Goal: Task Accomplishment & Management: Complete application form

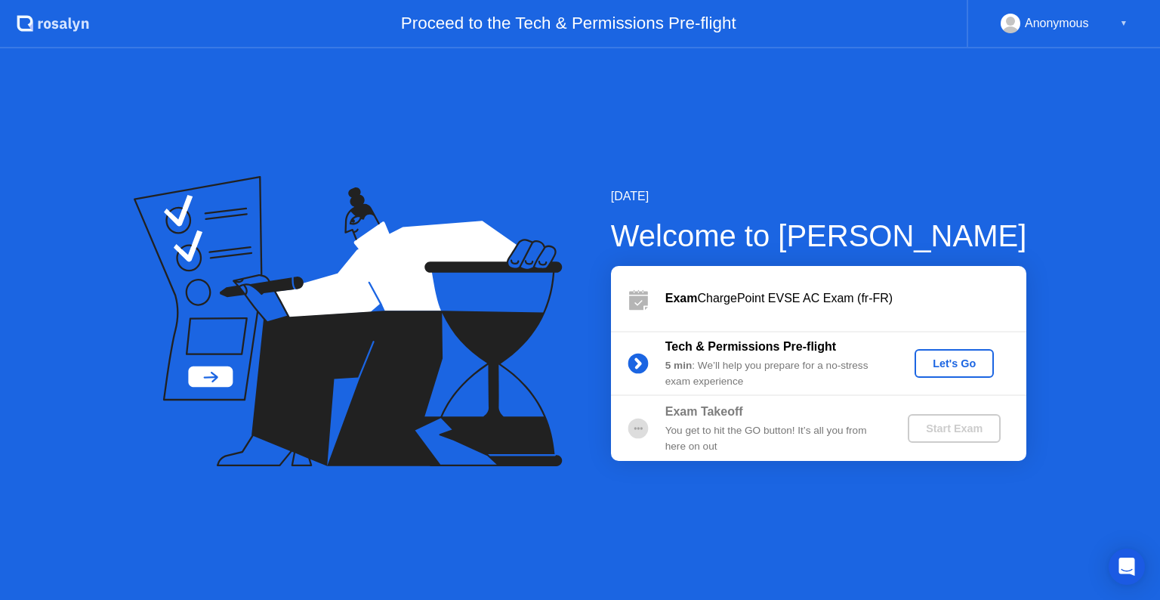
click at [961, 368] on div "Let's Go" at bounding box center [954, 363] width 67 height 12
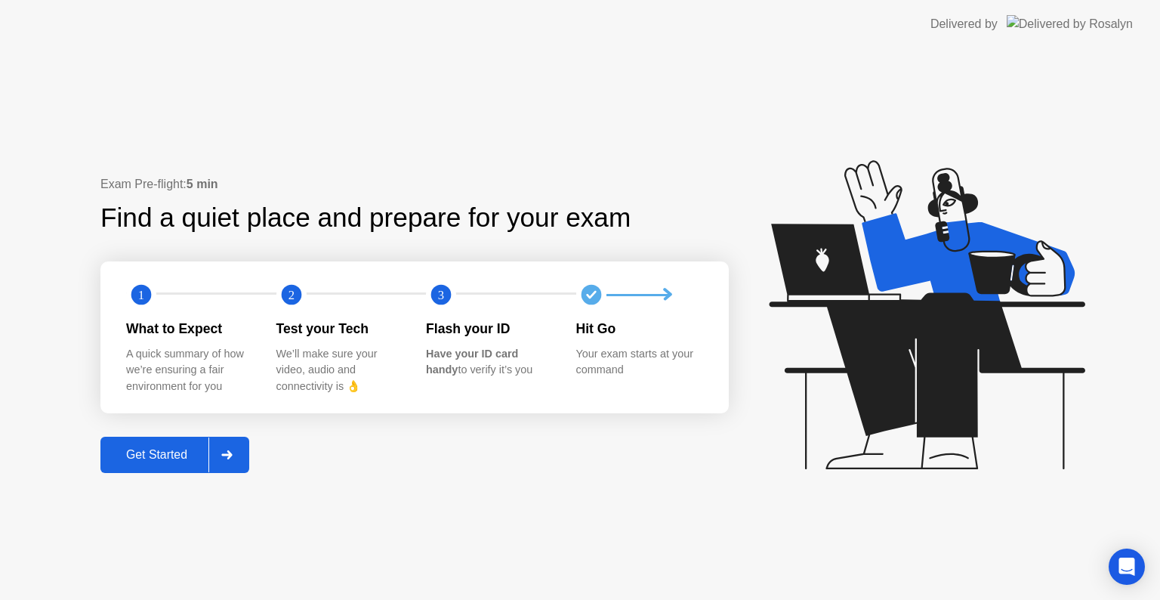
click at [169, 456] on div "Get Started" at bounding box center [157, 455] width 104 height 14
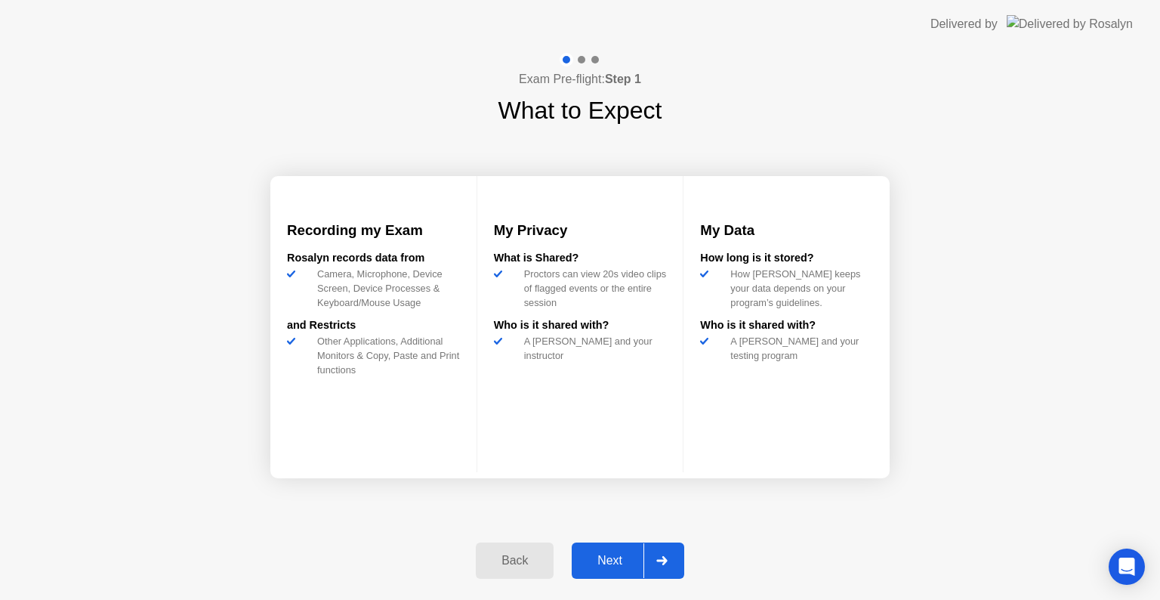
click at [604, 556] on div "Next" at bounding box center [609, 561] width 67 height 14
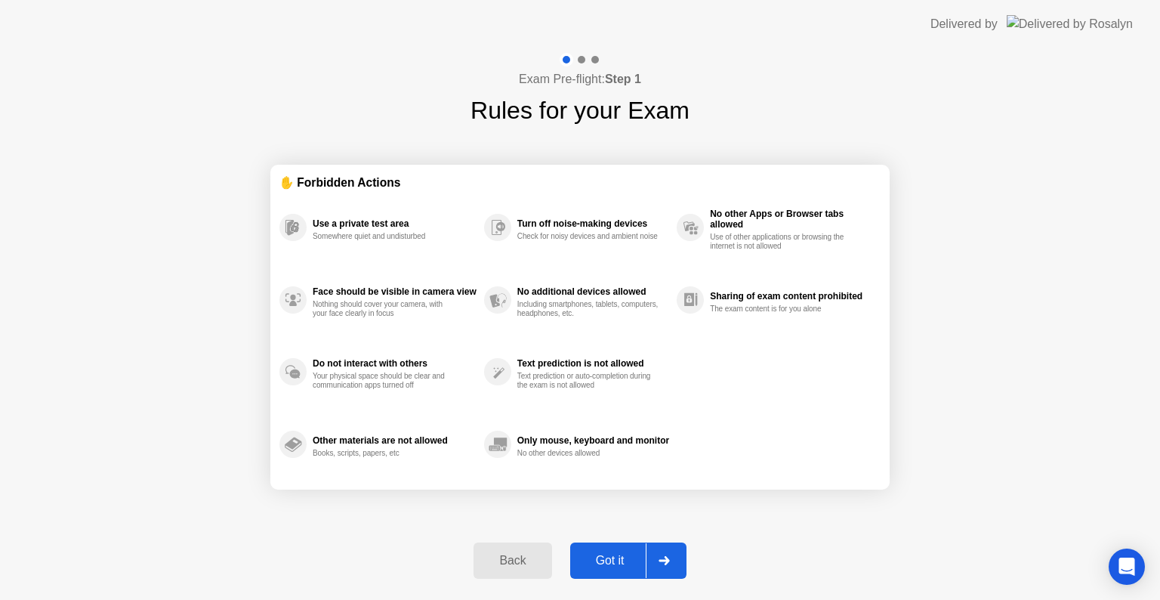
click at [609, 559] on div "Got it" at bounding box center [610, 561] width 71 height 14
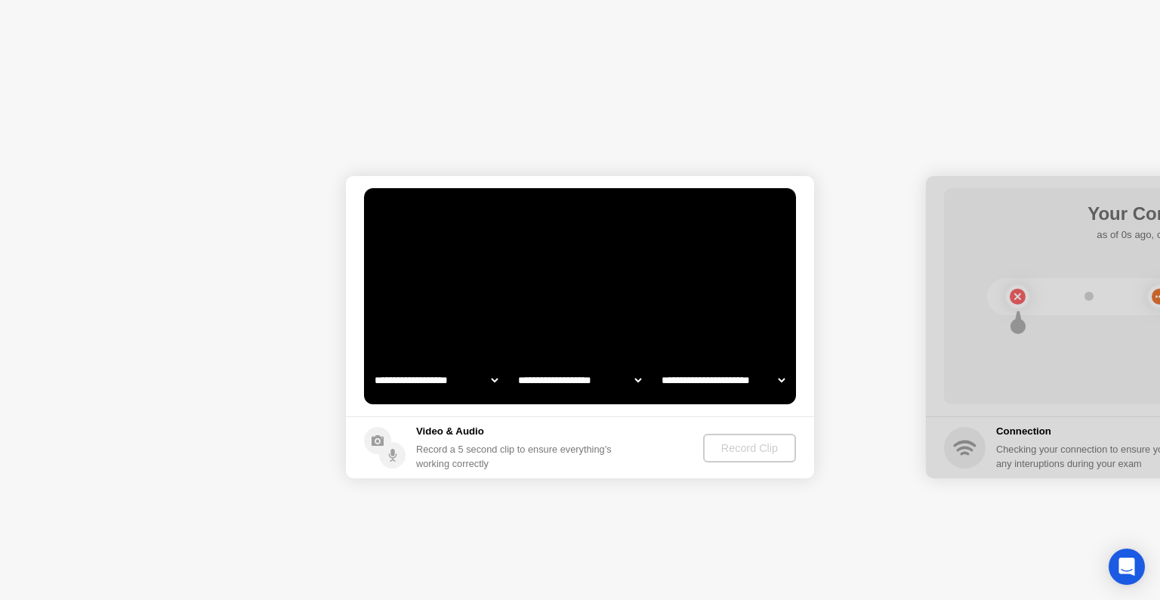
select select "**********"
select select "*******"
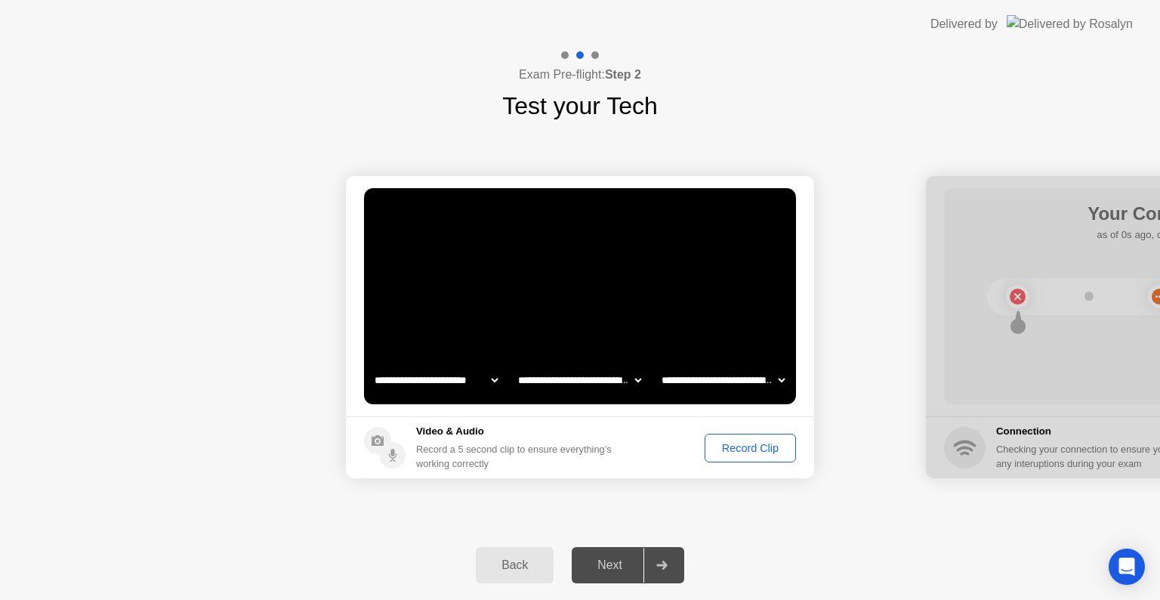
click at [725, 450] on div "Record Clip" at bounding box center [750, 448] width 81 height 12
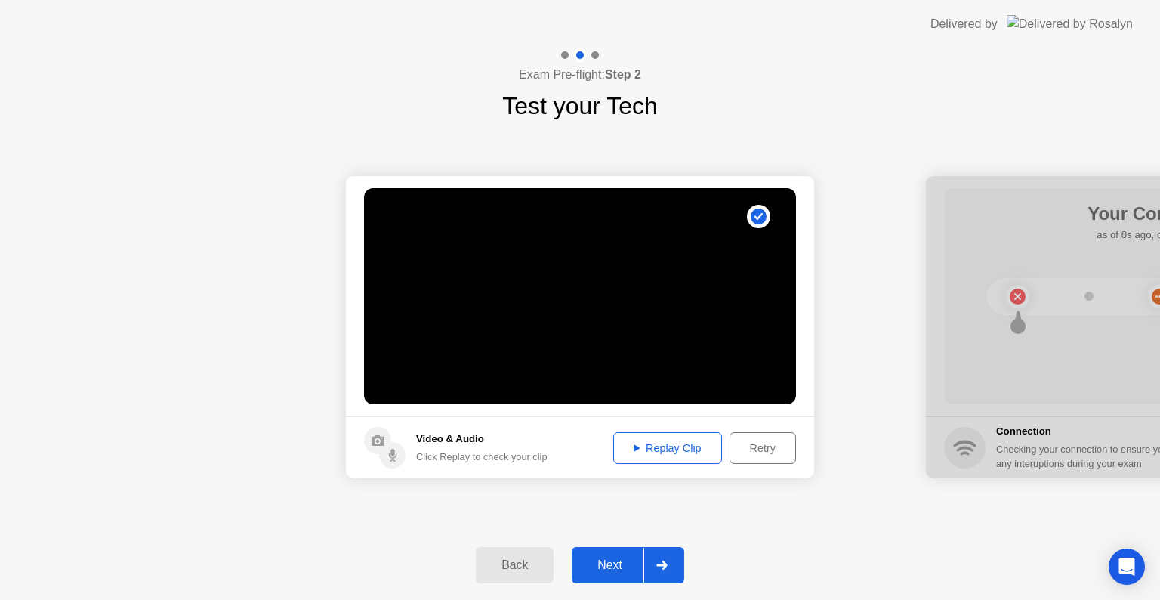
click at [671, 454] on div "Replay Clip" at bounding box center [668, 448] width 98 height 12
click at [762, 452] on div "Retry" at bounding box center [763, 448] width 56 height 12
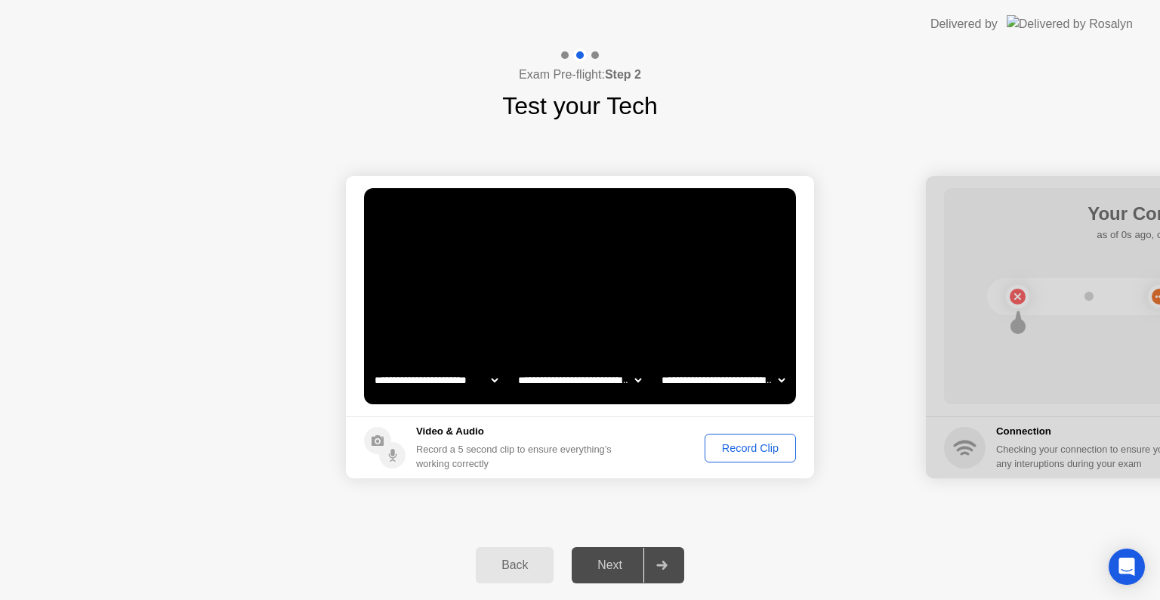
click at [743, 449] on div "Record Clip" at bounding box center [750, 448] width 81 height 12
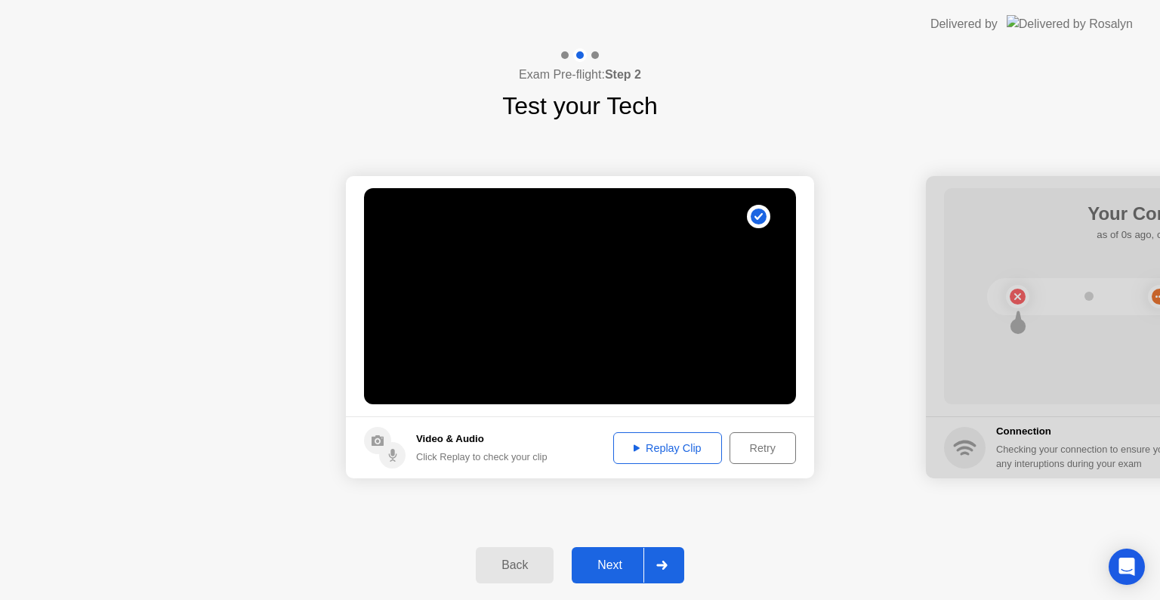
click at [687, 447] on div "Replay Clip" at bounding box center [668, 448] width 98 height 12
click at [609, 564] on div "Next" at bounding box center [609, 565] width 67 height 14
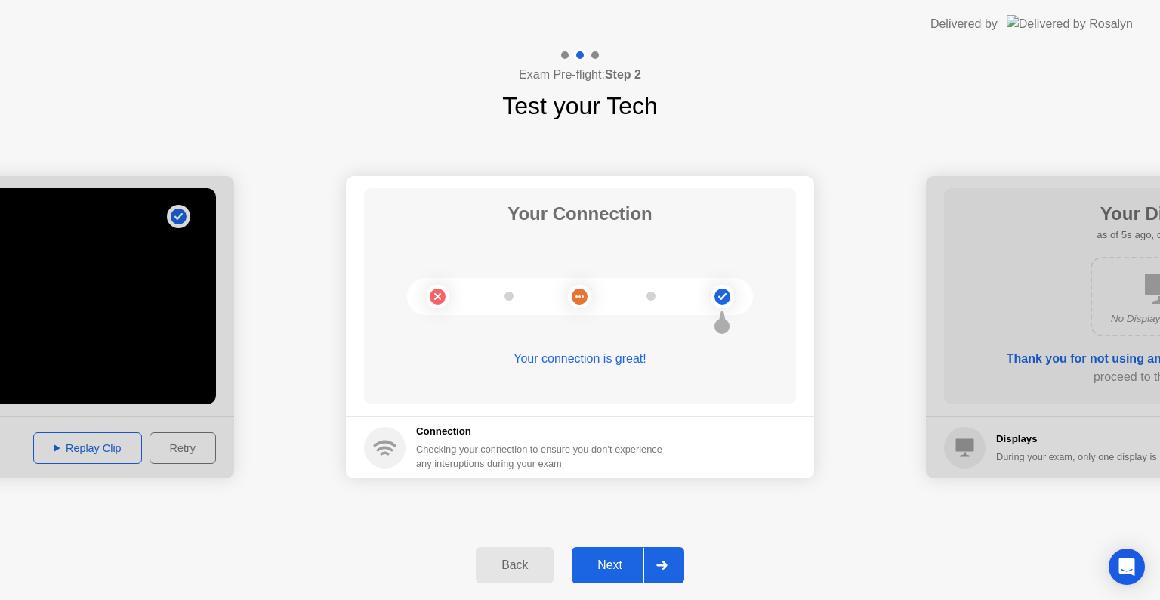
click at [613, 564] on div "Next" at bounding box center [609, 565] width 67 height 14
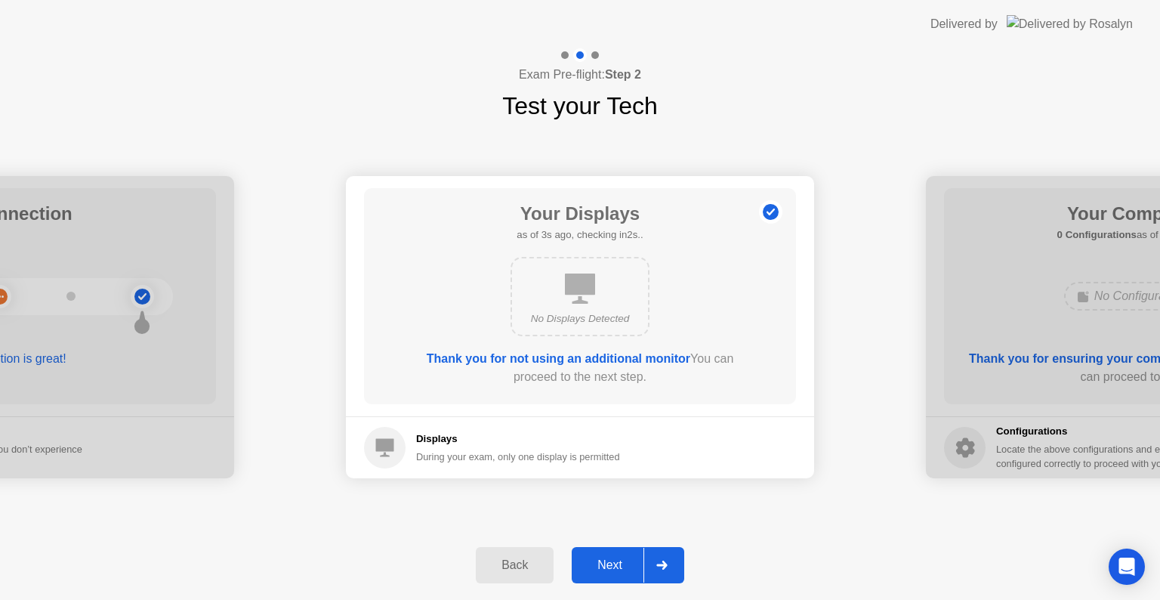
click at [616, 561] on div "Next" at bounding box center [609, 565] width 67 height 14
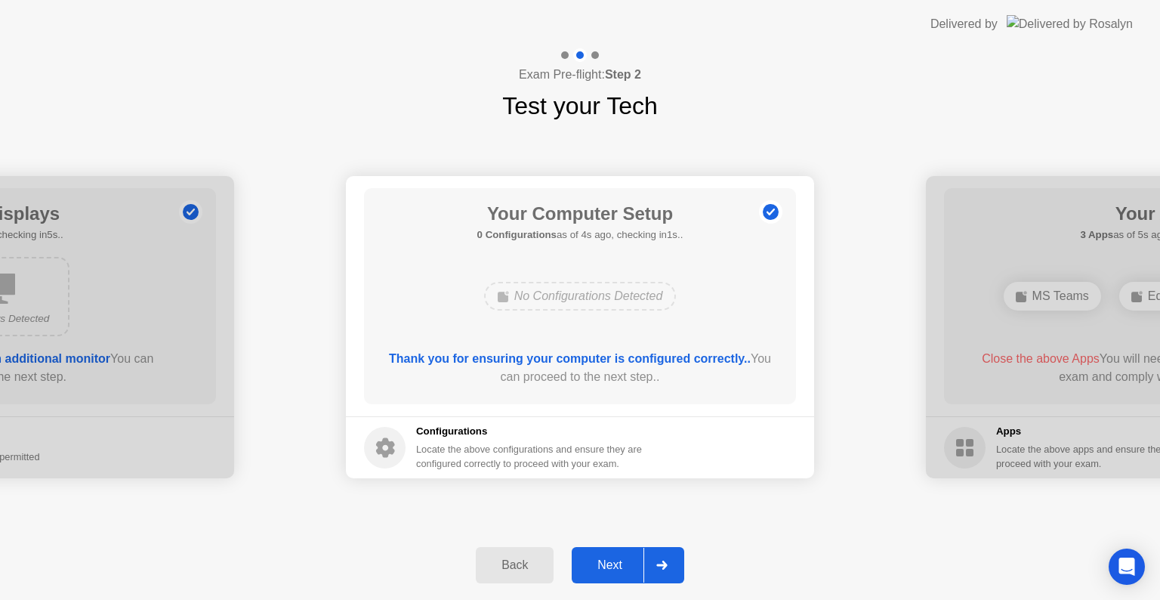
click at [623, 558] on div "Next" at bounding box center [609, 565] width 67 height 14
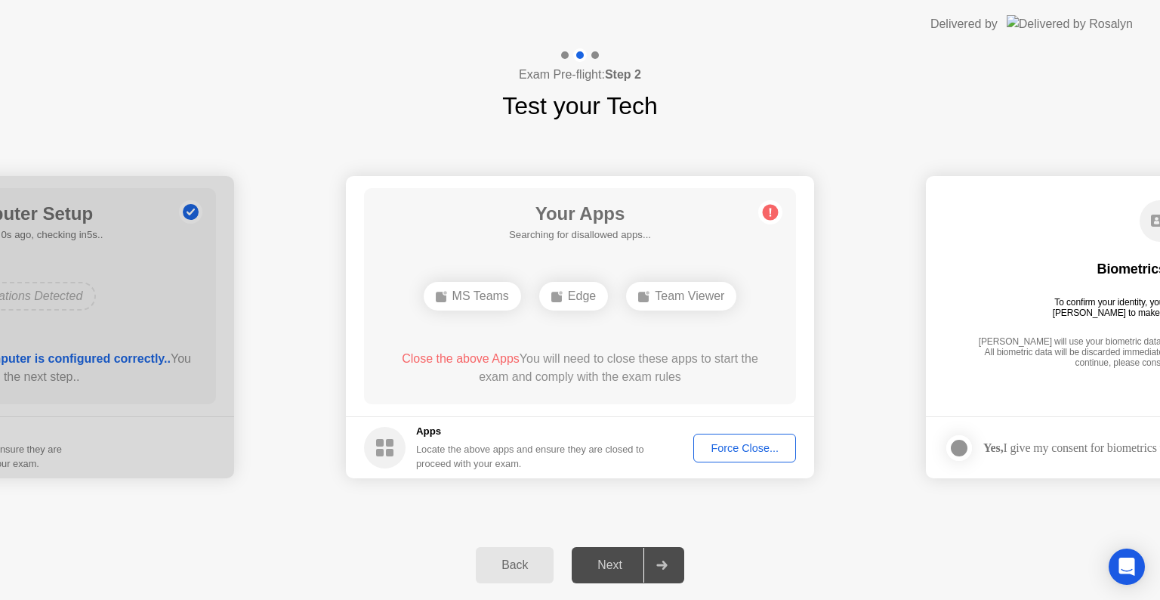
click at [728, 447] on div "Force Close..." at bounding box center [745, 448] width 92 height 12
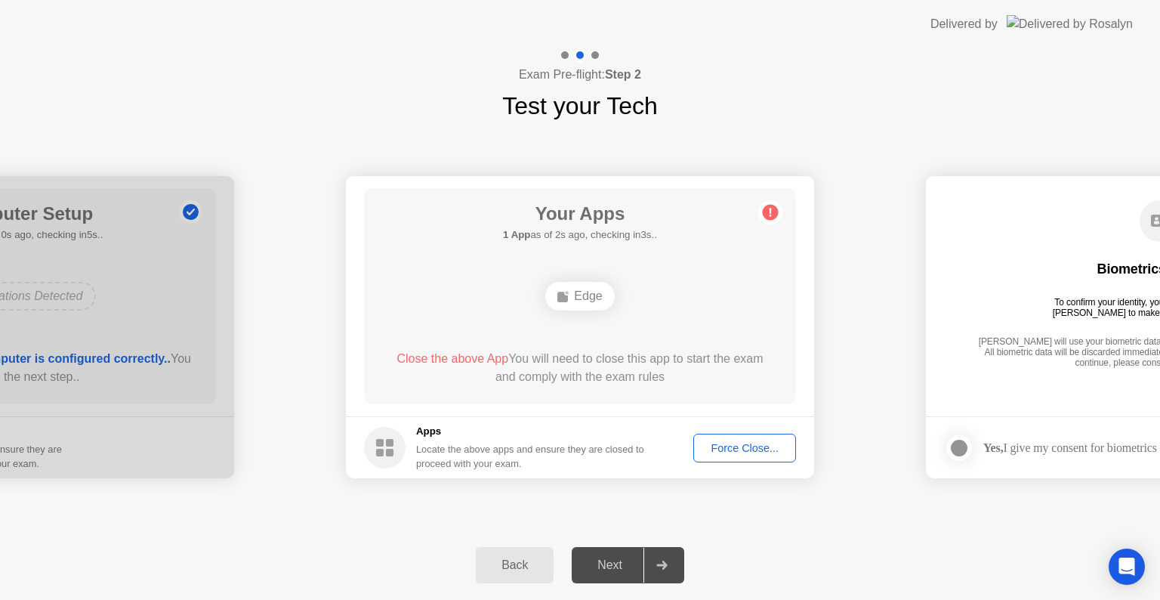
click at [730, 442] on div "Force Close..." at bounding box center [745, 448] width 92 height 12
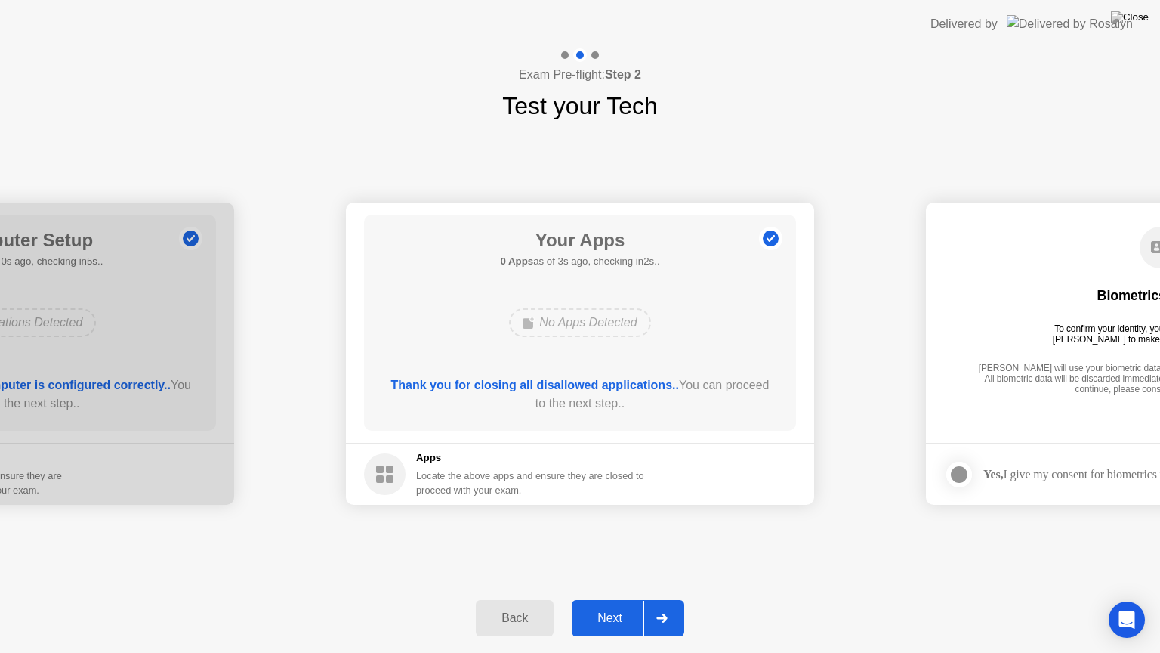
click at [616, 599] on div "Next" at bounding box center [609, 618] width 67 height 14
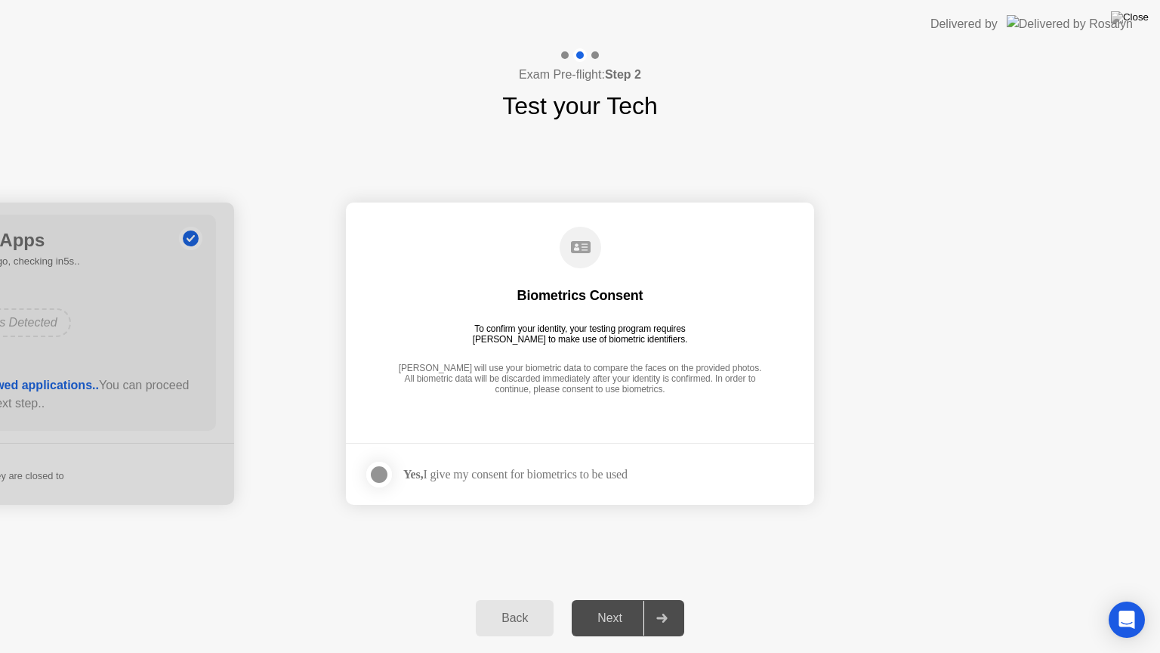
click at [373, 474] on div at bounding box center [379, 474] width 18 height 18
click at [604, 599] on div "Next" at bounding box center [609, 618] width 67 height 14
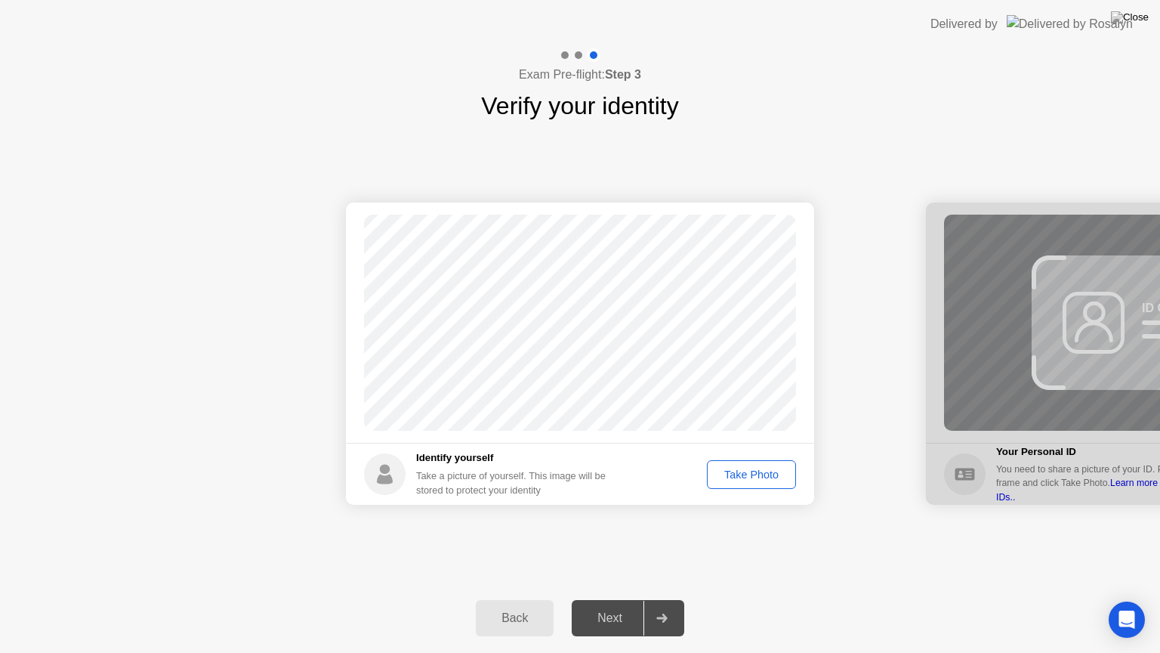
click at [771, 477] on div "Take Photo" at bounding box center [751, 474] width 79 height 12
click at [619, 599] on div "Next" at bounding box center [609, 618] width 67 height 14
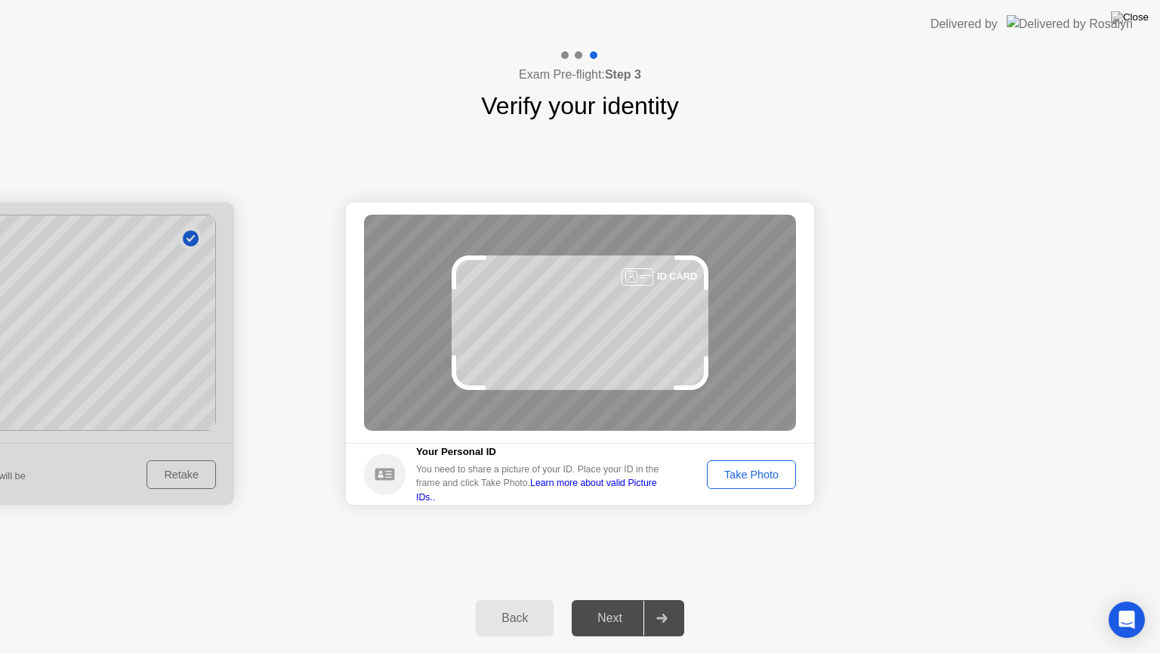
click at [757, 477] on div "Take Photo" at bounding box center [751, 474] width 79 height 12
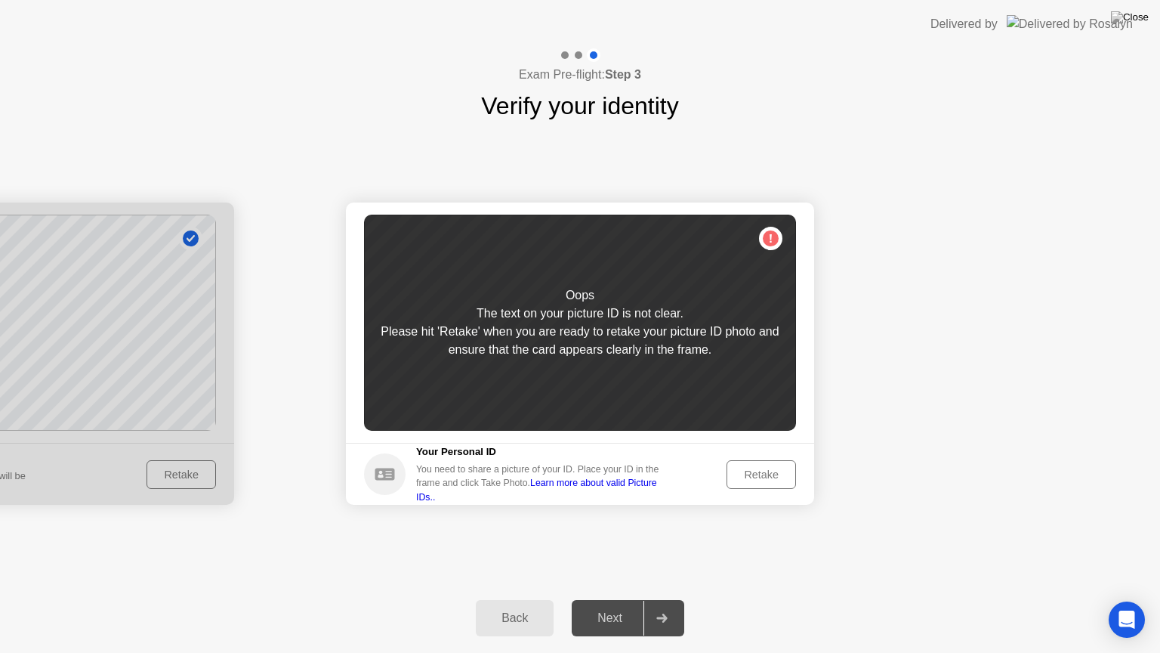
click at [773, 471] on div "Retake" at bounding box center [761, 474] width 59 height 12
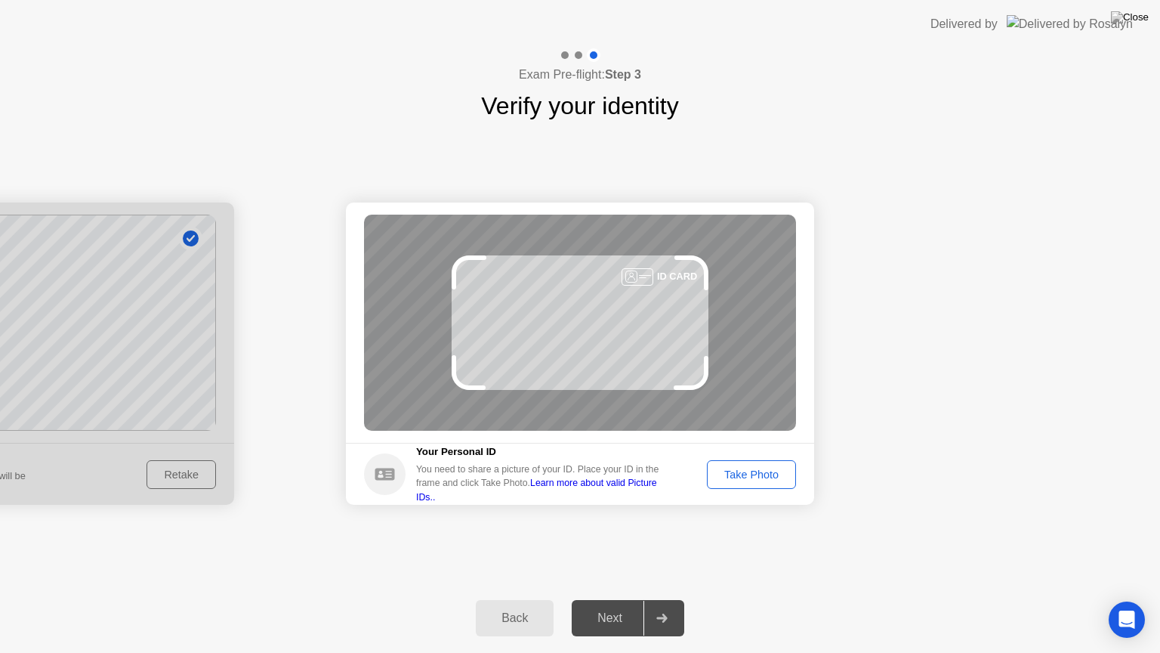
click at [768, 468] on div "Take Photo" at bounding box center [751, 474] width 79 height 12
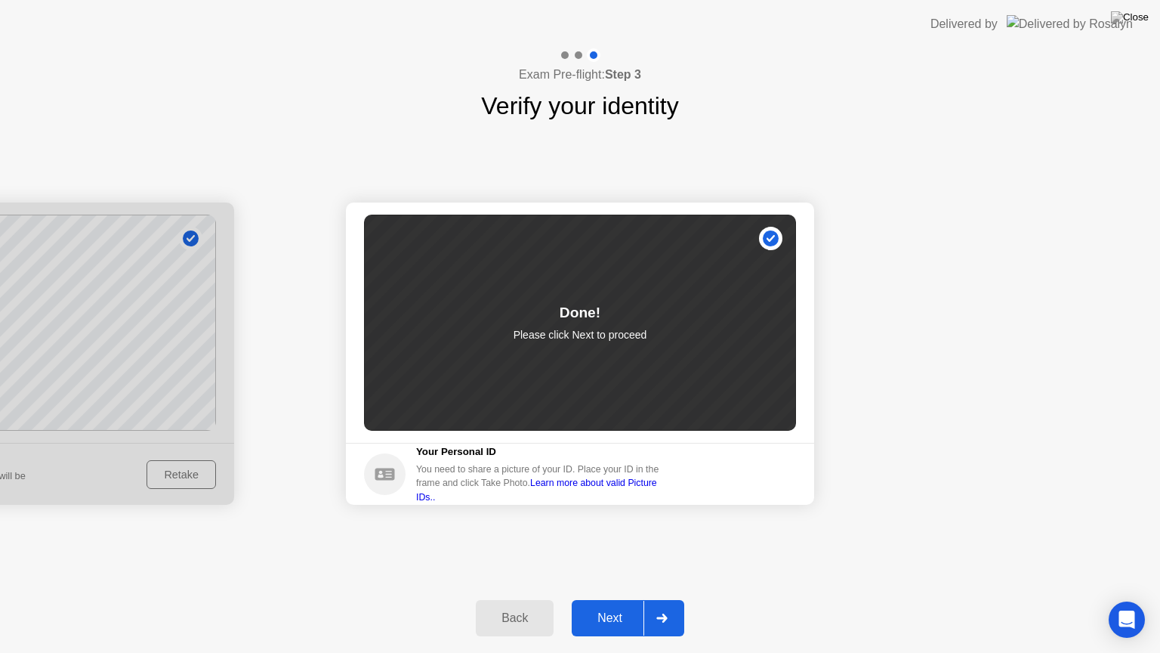
click at [613, 599] on div "Next" at bounding box center [609, 618] width 67 height 14
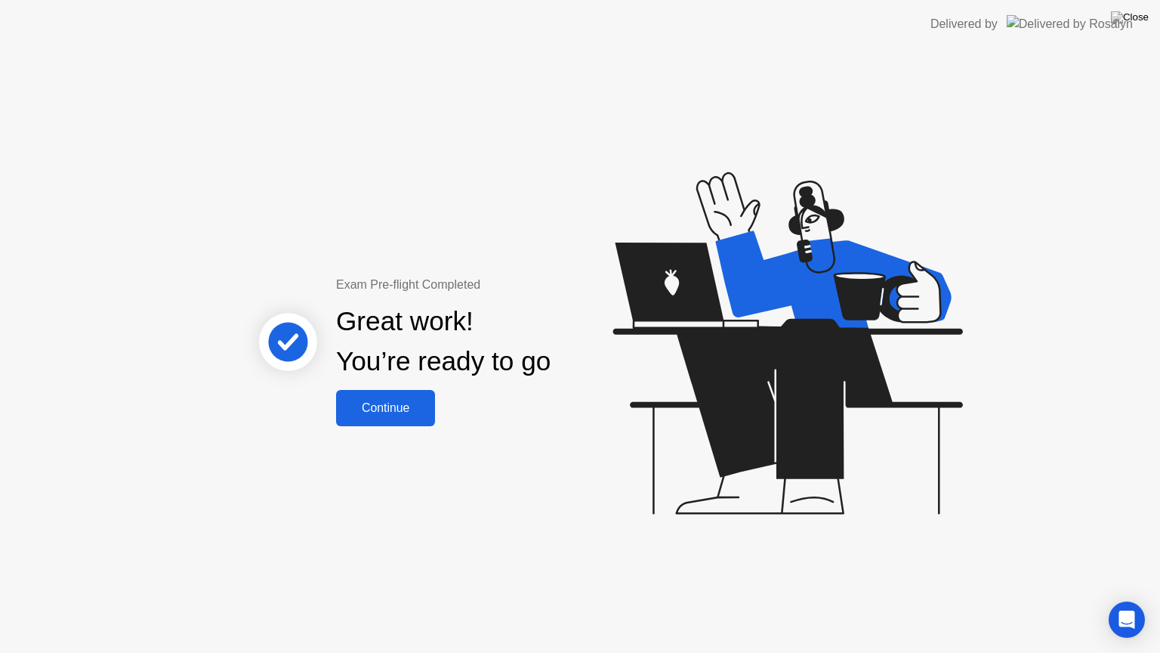
click at [383, 409] on div "Continue" at bounding box center [386, 408] width 90 height 14
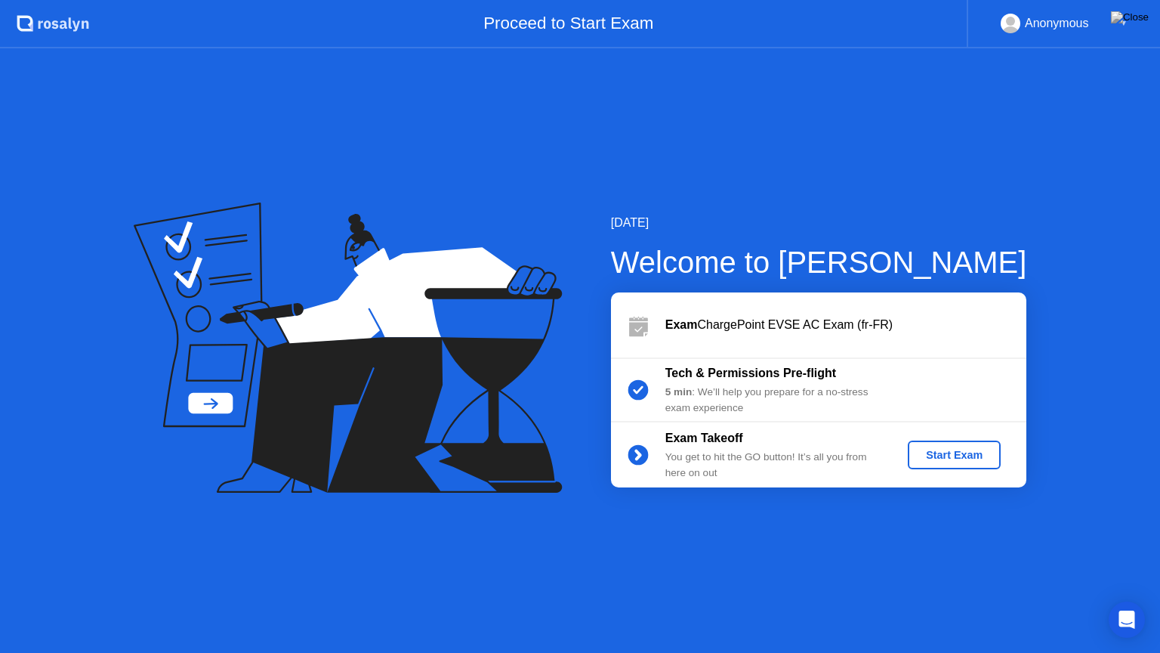
click at [965, 450] on div "Start Exam" at bounding box center [954, 455] width 81 height 12
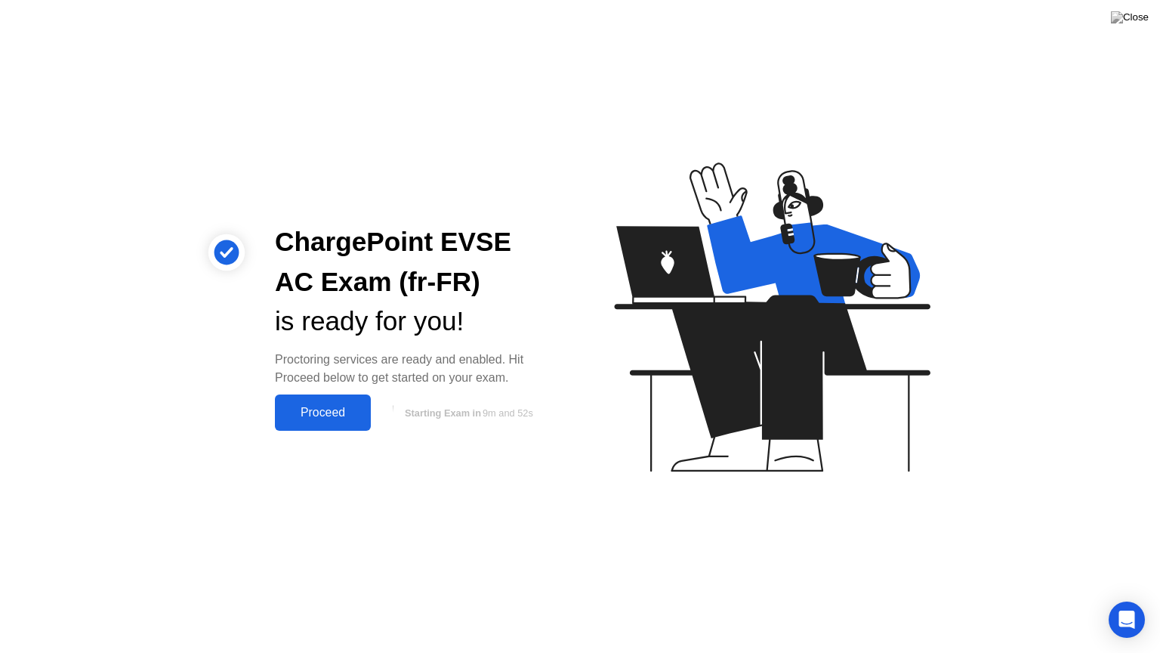
drag, startPoint x: 372, startPoint y: 364, endPoint x: 396, endPoint y: 369, distance: 24.6
click at [396, 369] on div "Proctoring services are ready and enabled. Hit Proceed below to get started on …" at bounding box center [415, 369] width 281 height 36
click at [340, 413] on div "Proceed" at bounding box center [323, 413] width 87 height 14
